Goal: Task Accomplishment & Management: Manage account settings

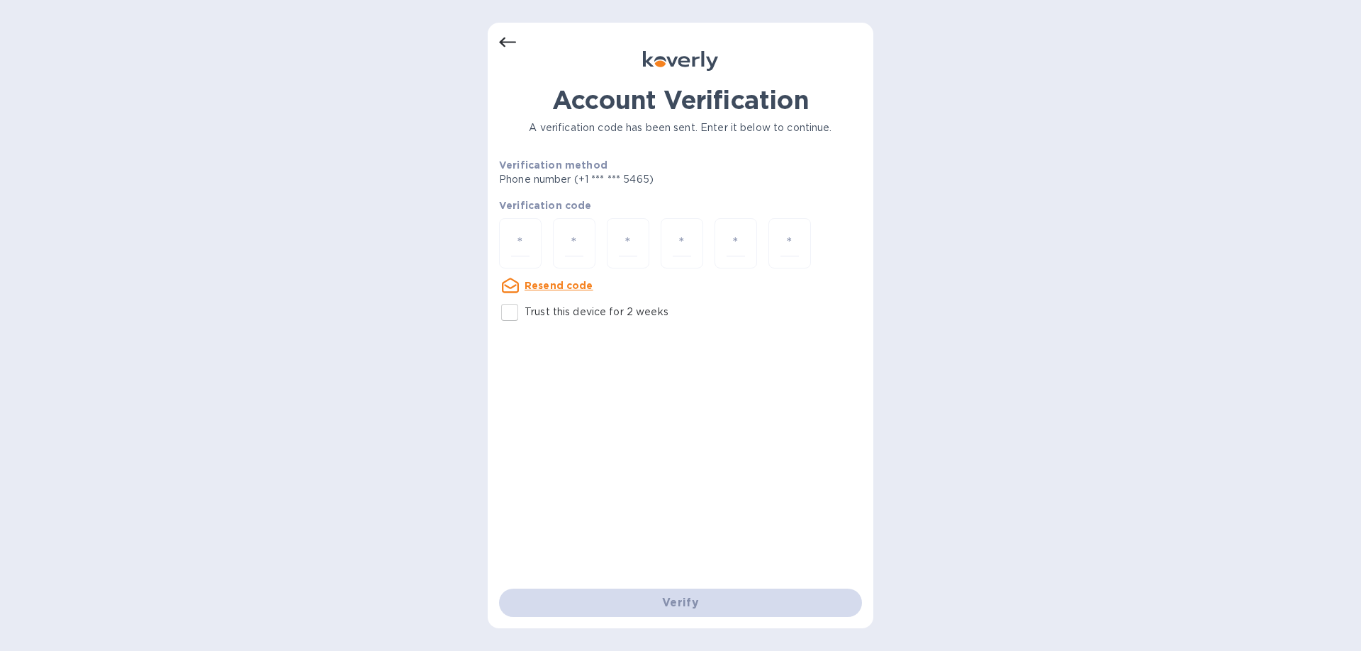
click at [558, 281] on u "Resend code" at bounding box center [558, 285] width 69 height 11
click at [507, 45] on icon at bounding box center [507, 42] width 17 height 17
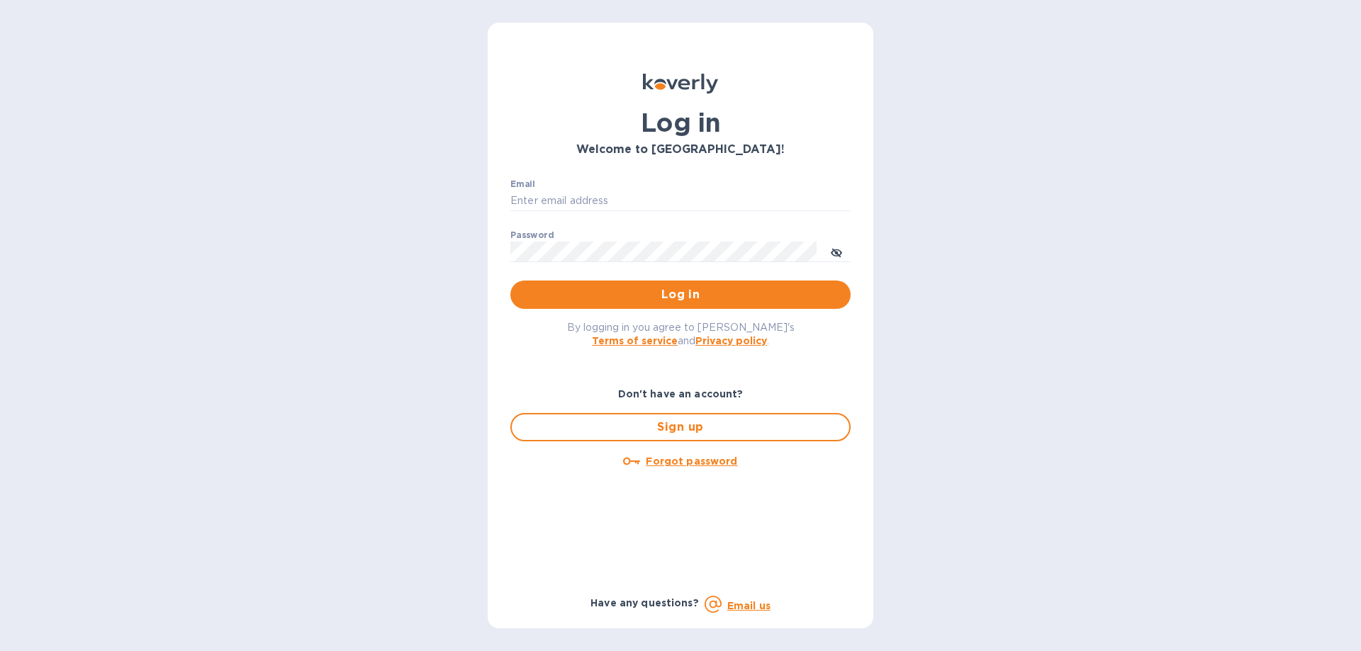
type input "[EMAIL_ADDRESS][DOMAIN_NAME]"
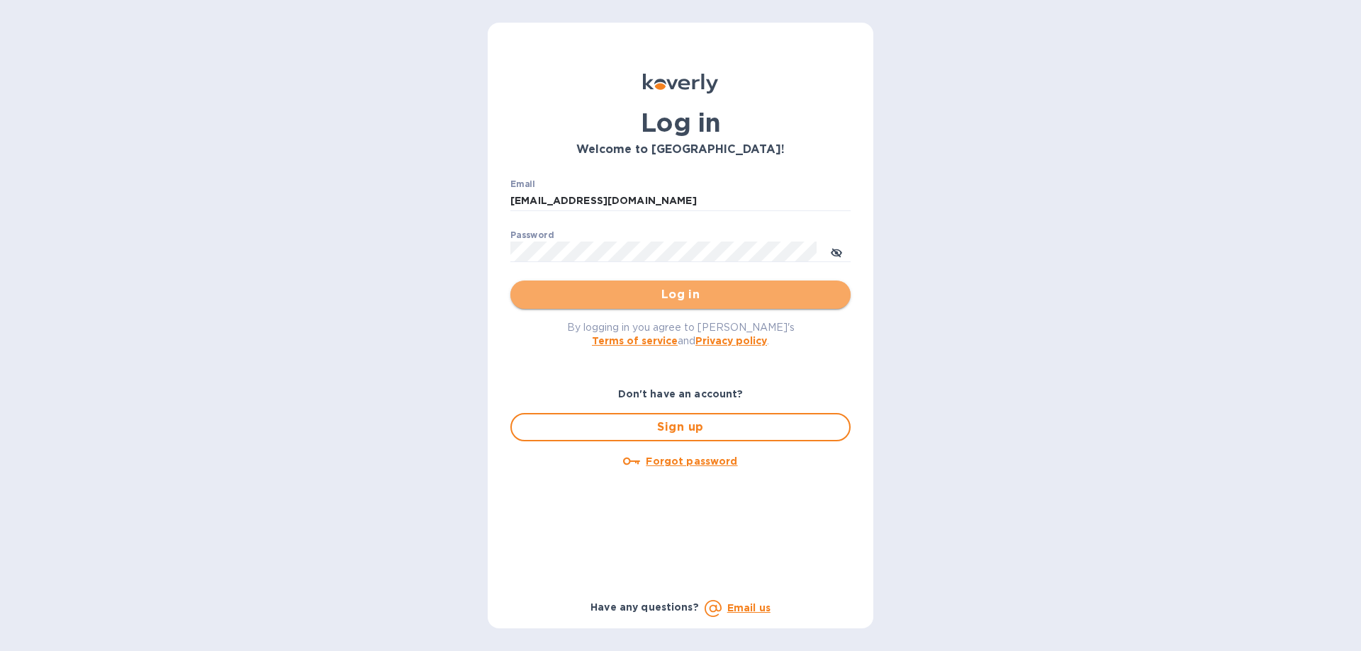
click at [685, 298] on span "Log in" at bounding box center [680, 294] width 317 height 17
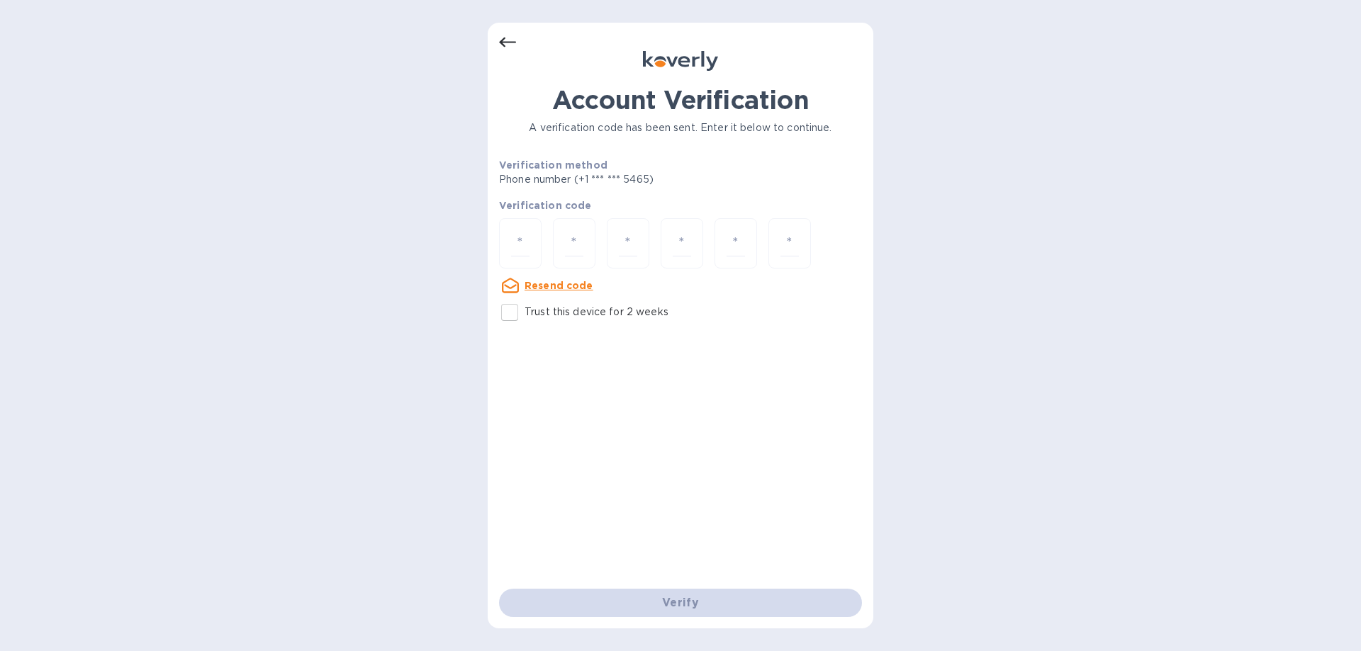
click at [573, 283] on u "Resend code" at bounding box center [558, 285] width 69 height 11
